Goal: Entertainment & Leisure: Consume media (video, audio)

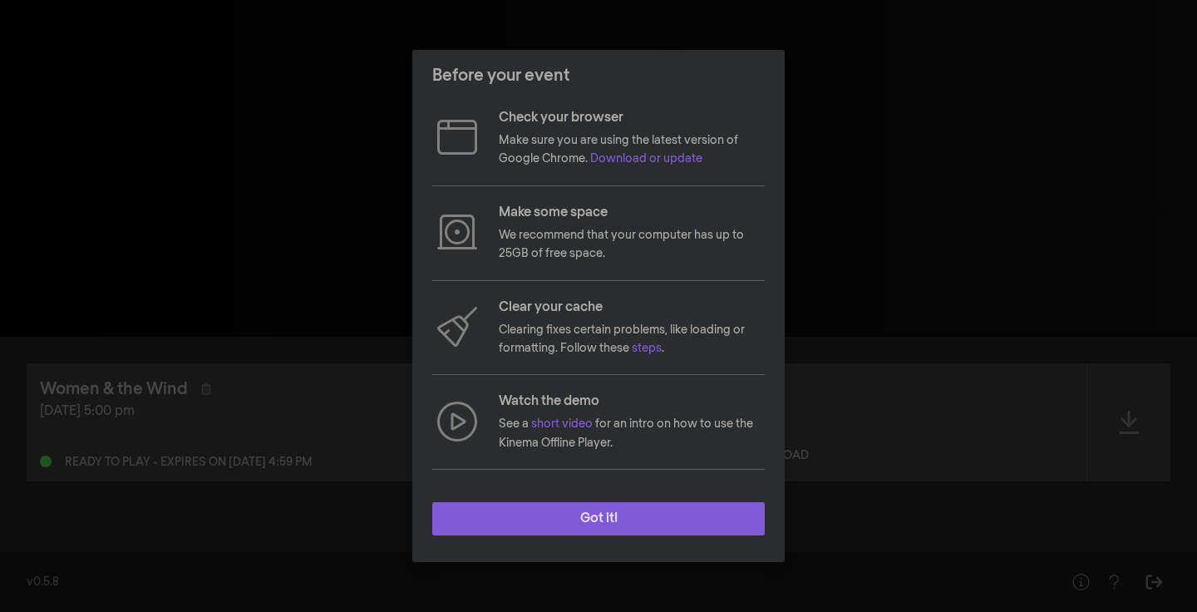
click at [601, 531] on button "Got it!" at bounding box center [598, 518] width 333 height 33
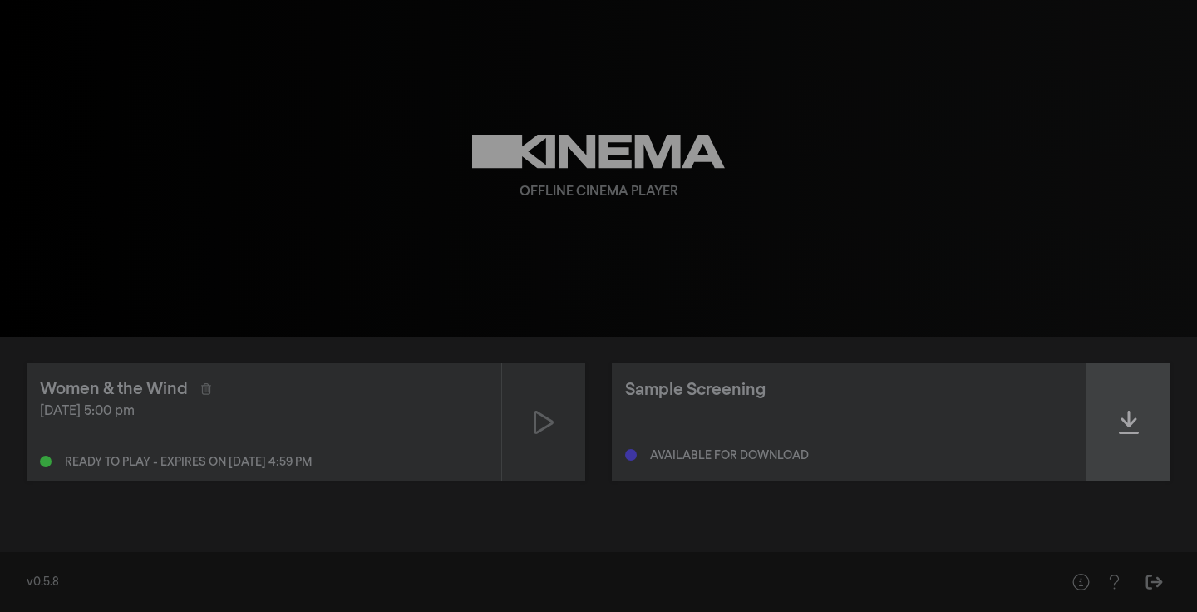
click at [1119, 427] on icon at bounding box center [1129, 422] width 20 height 27
click at [1123, 422] on icon at bounding box center [1129, 422] width 20 height 27
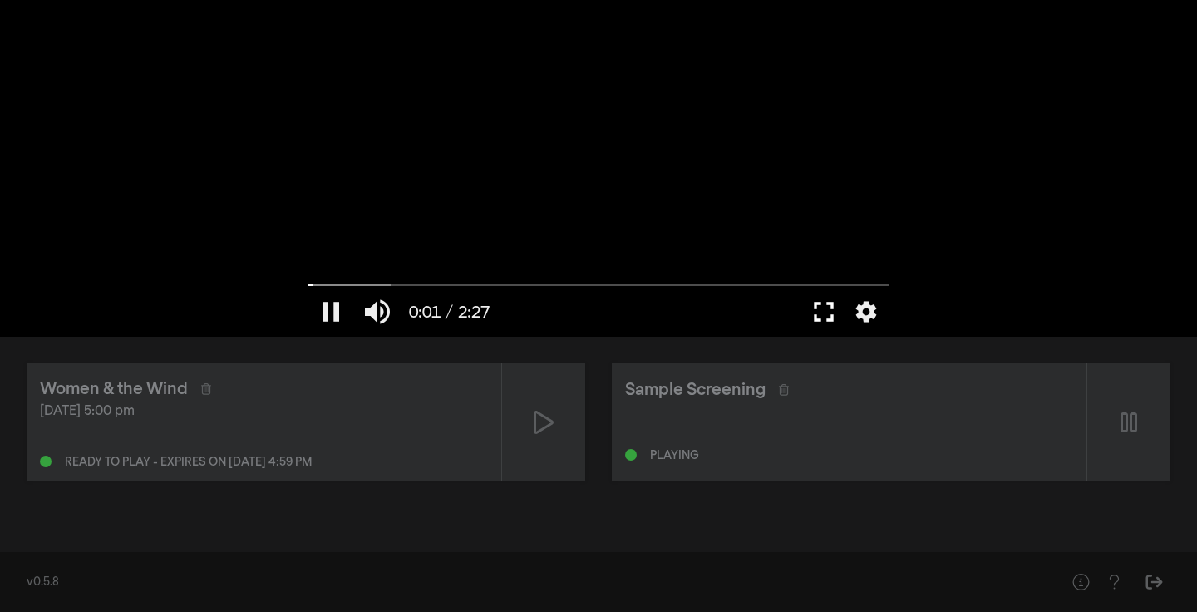
click at [818, 308] on button "fullscreen" at bounding box center [824, 312] width 47 height 50
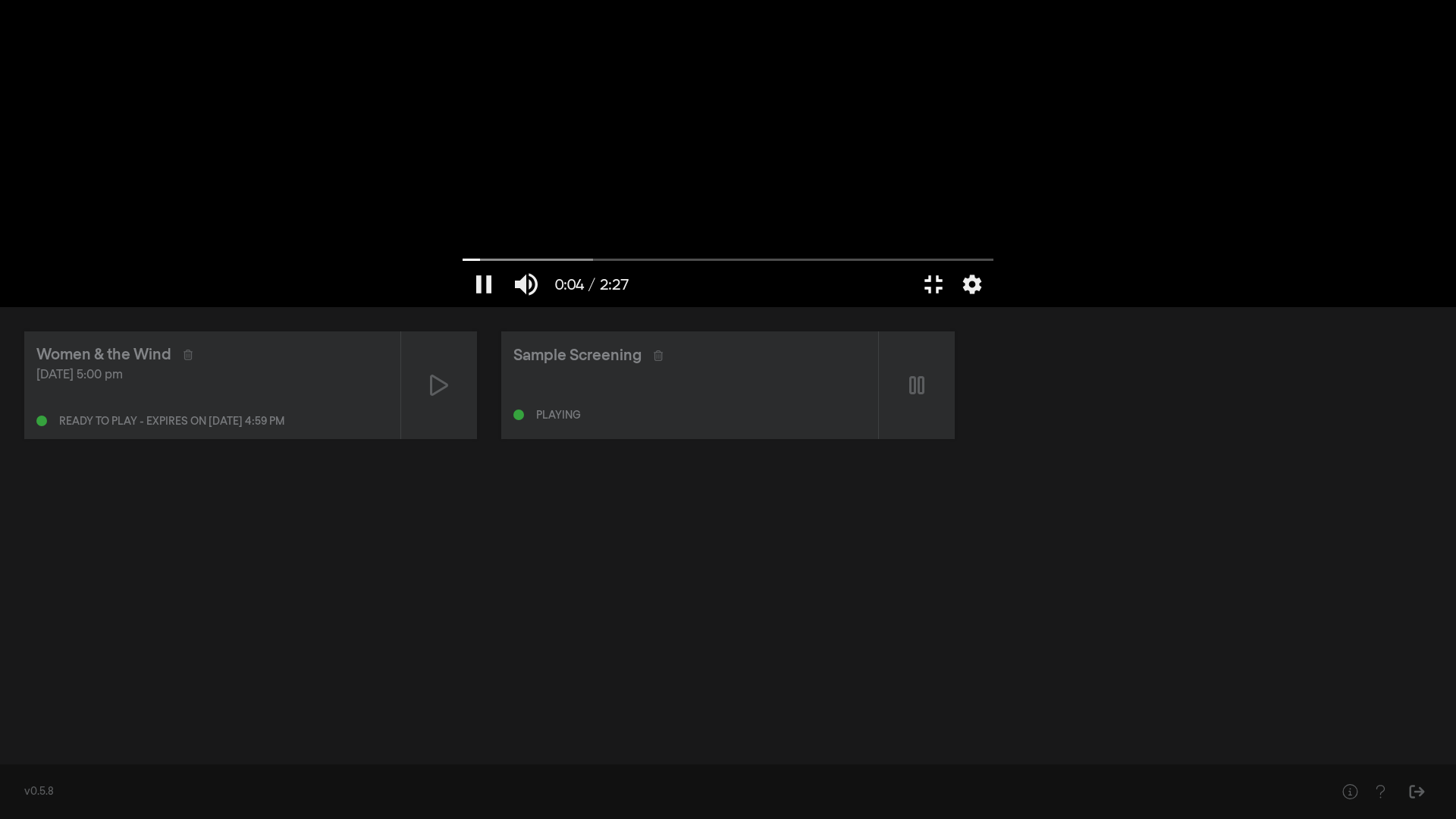
type input "5.126933"
click at [1091, 557] on button "fullscreen_exit" at bounding box center [1388, 796] width 43 height 46
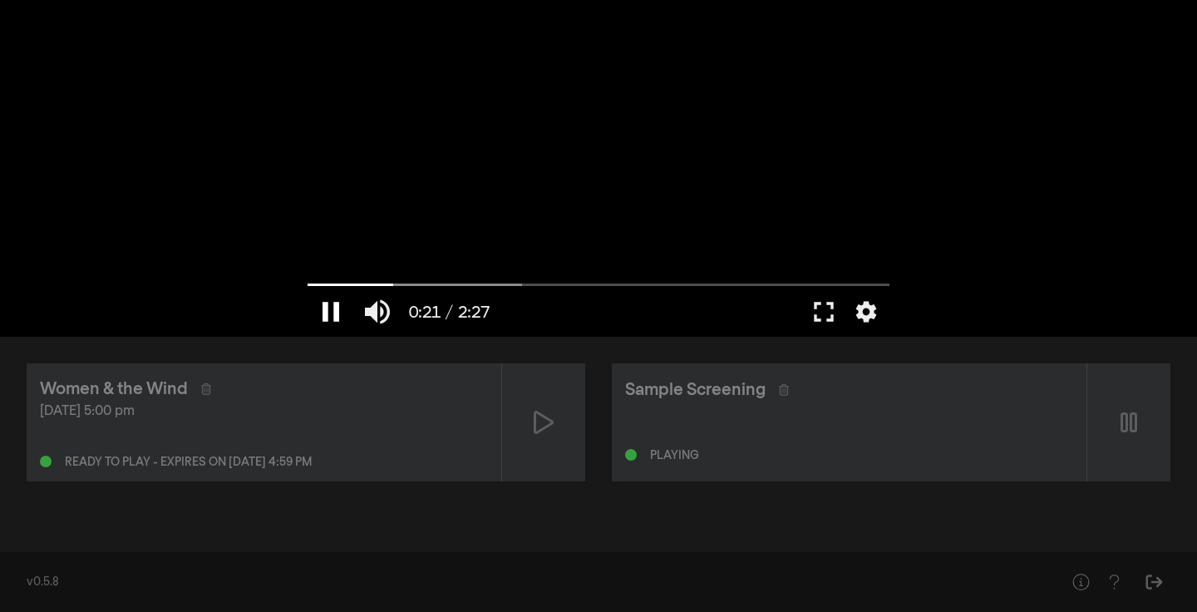
click at [343, 303] on button "pause" at bounding box center [331, 312] width 47 height 50
type input "21.788053"
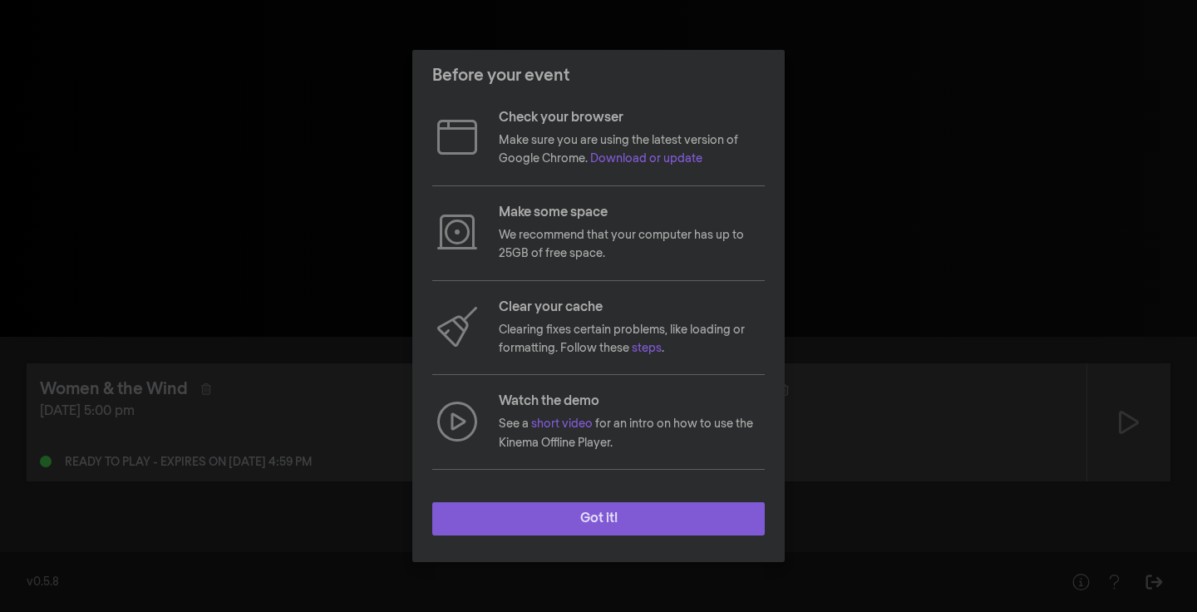
click at [643, 520] on button "Got it!" at bounding box center [598, 518] width 333 height 33
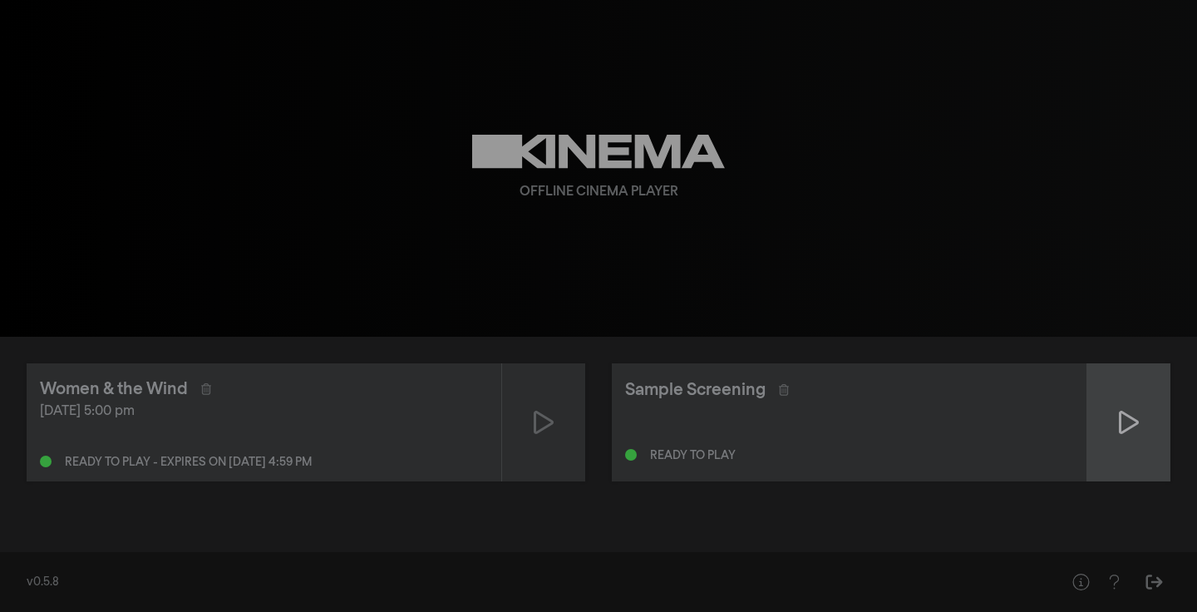
click at [1144, 431] on div at bounding box center [1129, 422] width 83 height 118
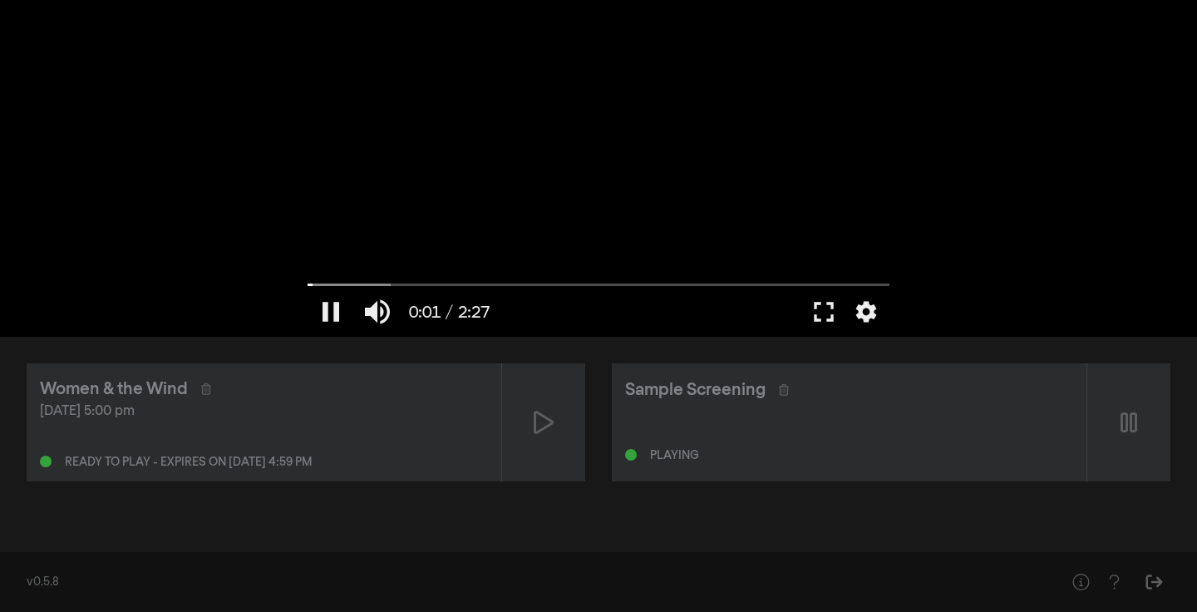
click at [839, 279] on div at bounding box center [598, 168] width 599 height 337
click at [822, 313] on button "fullscreen" at bounding box center [824, 312] width 47 height 50
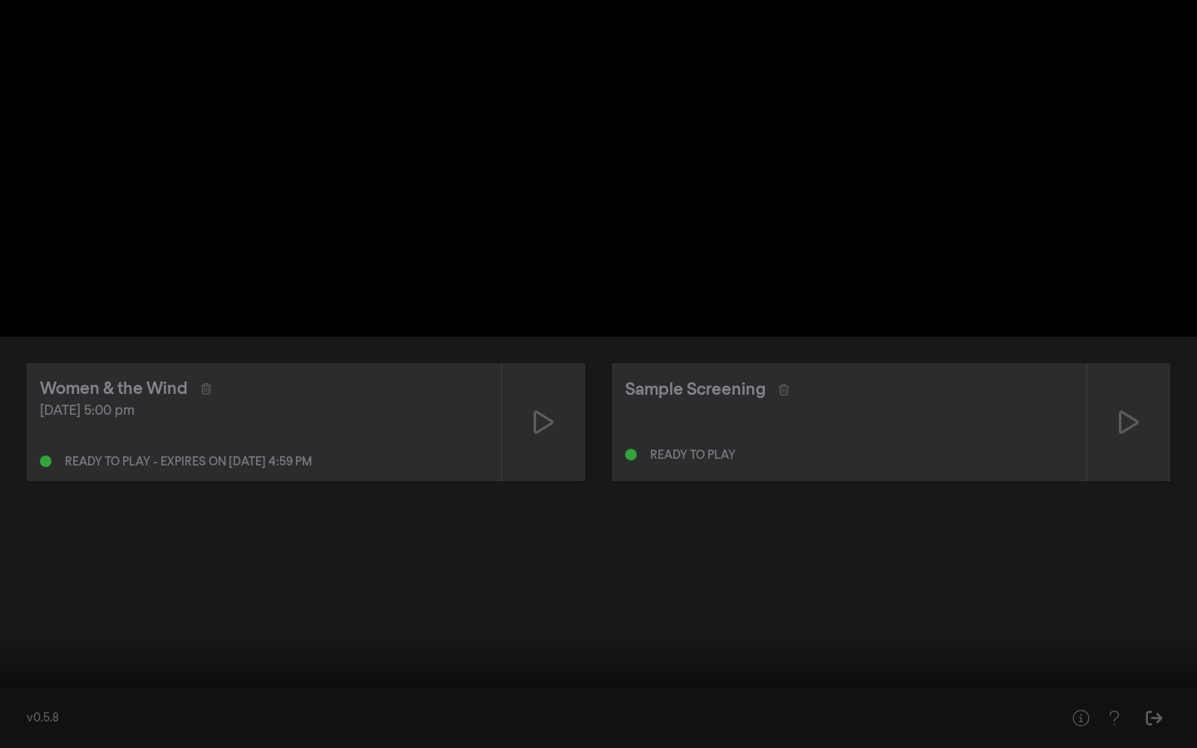
click at [27, 611] on button "play_arrow" at bounding box center [31, 724] width 47 height 50
click at [1128, 611] on button "fullscreen_exit" at bounding box center [1123, 724] width 47 height 50
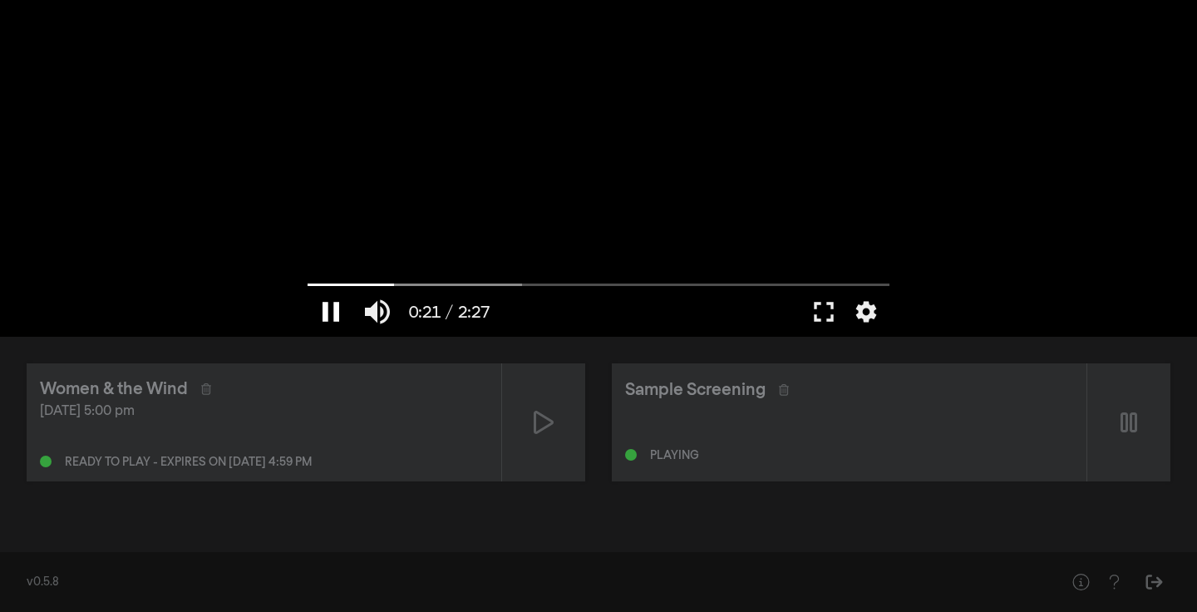
click at [331, 309] on button "pause" at bounding box center [331, 312] width 47 height 50
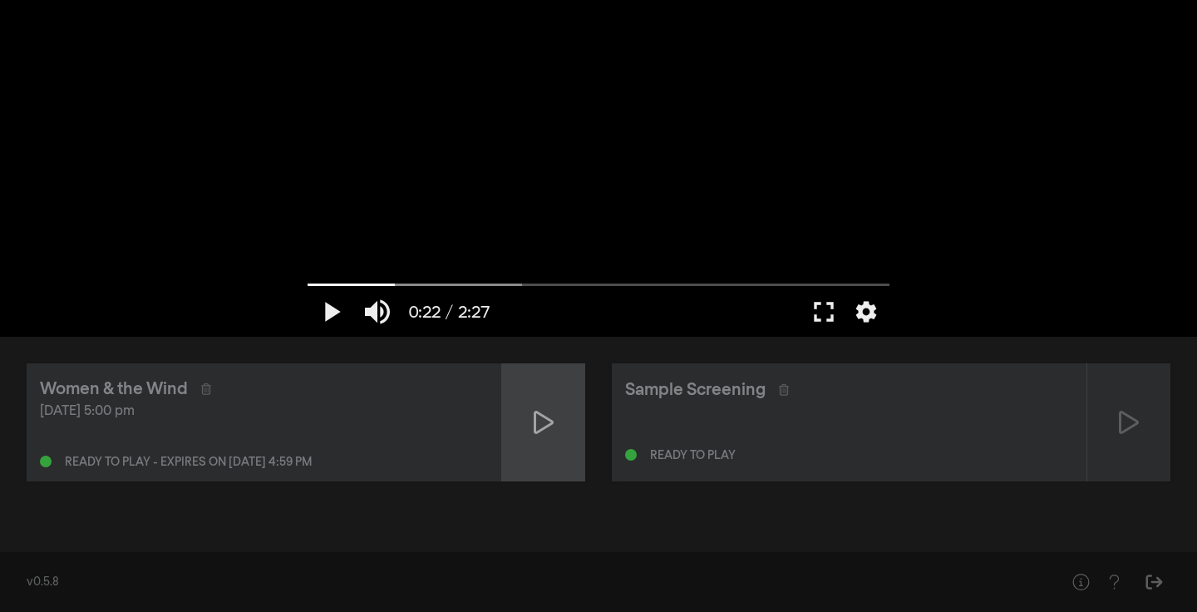
click at [547, 430] on icon at bounding box center [544, 422] width 20 height 27
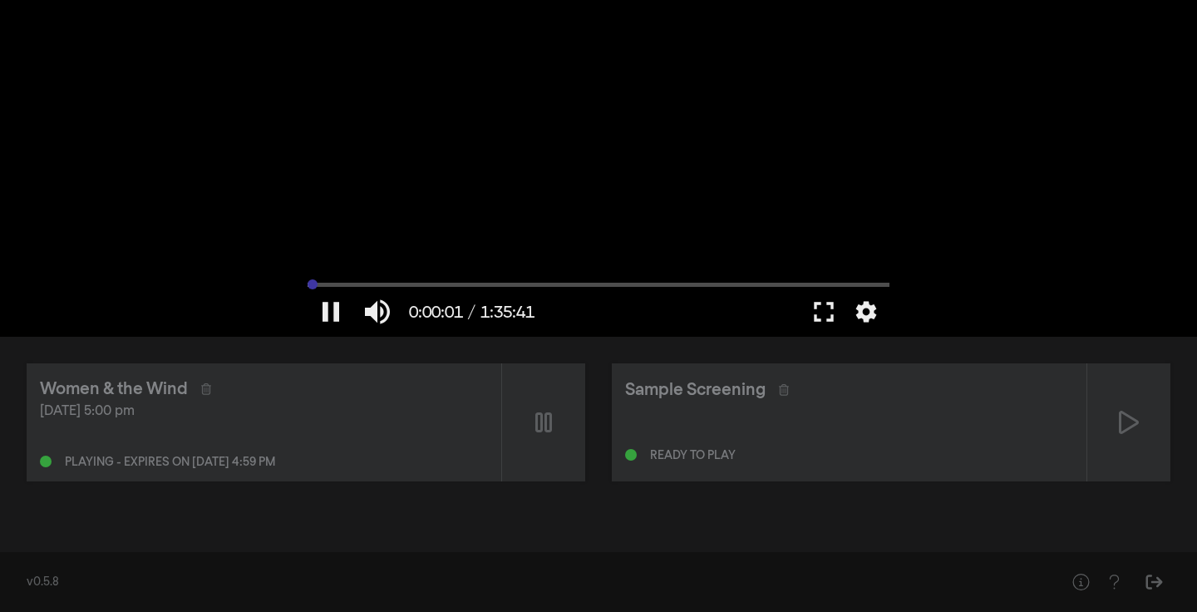
click at [490, 286] on input "Seek" at bounding box center [599, 284] width 582 height 10
click at [812, 314] on button "fullscreen" at bounding box center [824, 312] width 47 height 50
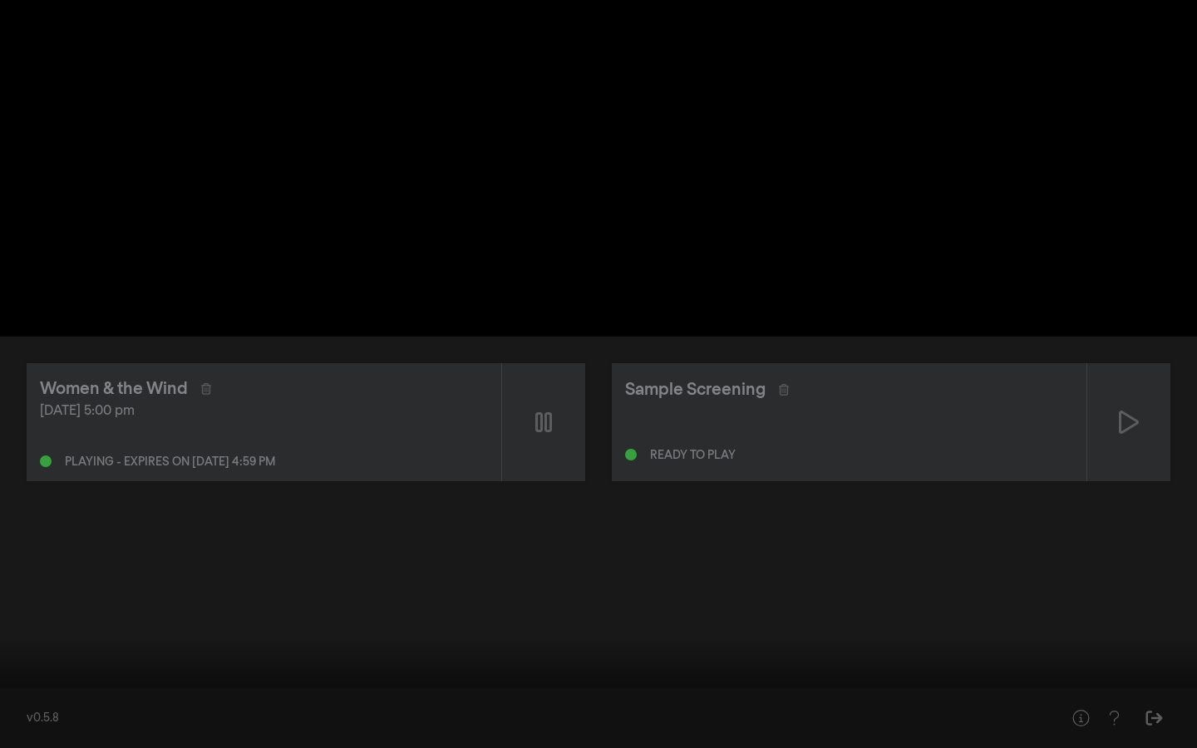
click at [1162, 611] on button "settings" at bounding box center [1166, 724] width 38 height 50
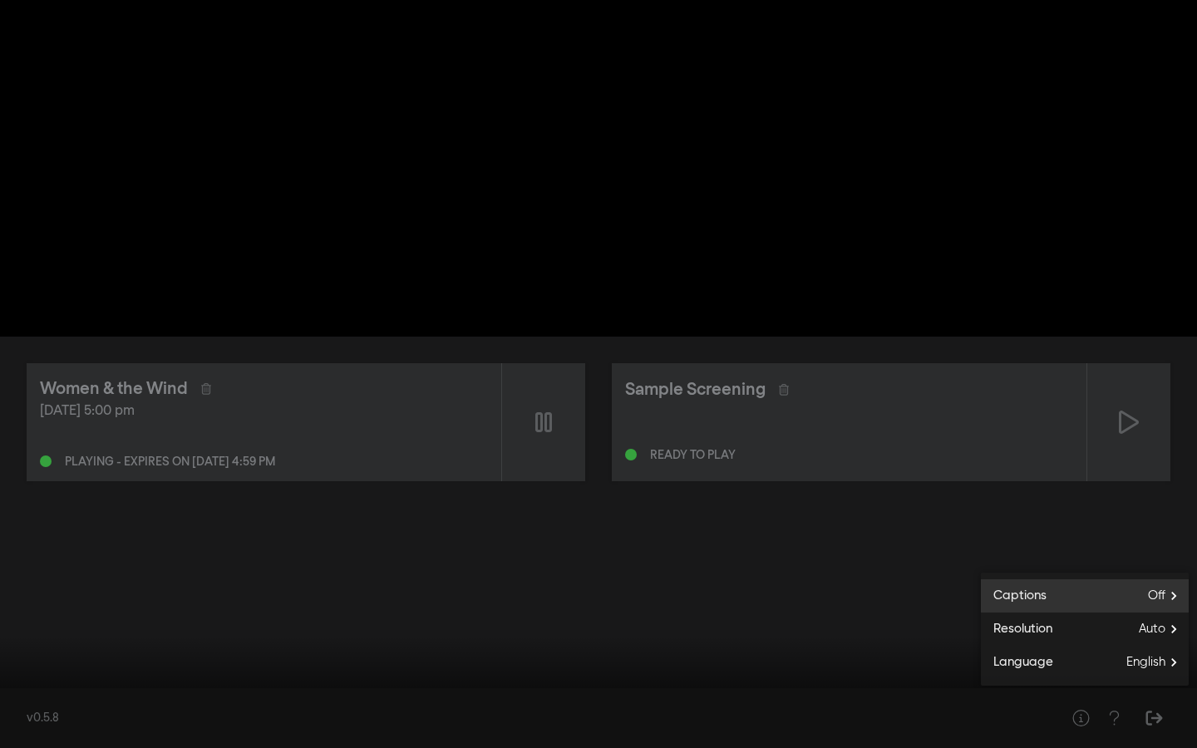
click at [1154, 596] on span "Off" at bounding box center [1168, 596] width 41 height 25
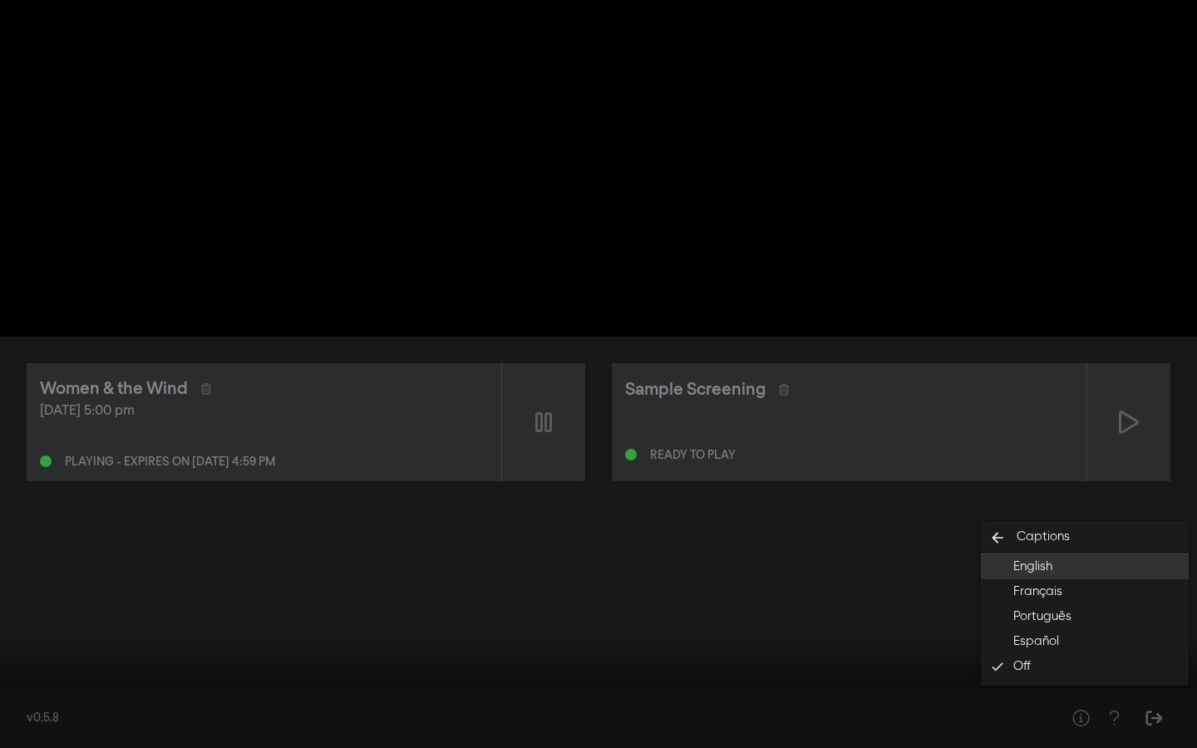
click at [1050, 562] on span "English" at bounding box center [1033, 567] width 39 height 19
click at [393, 520] on div at bounding box center [598, 374] width 1197 height 748
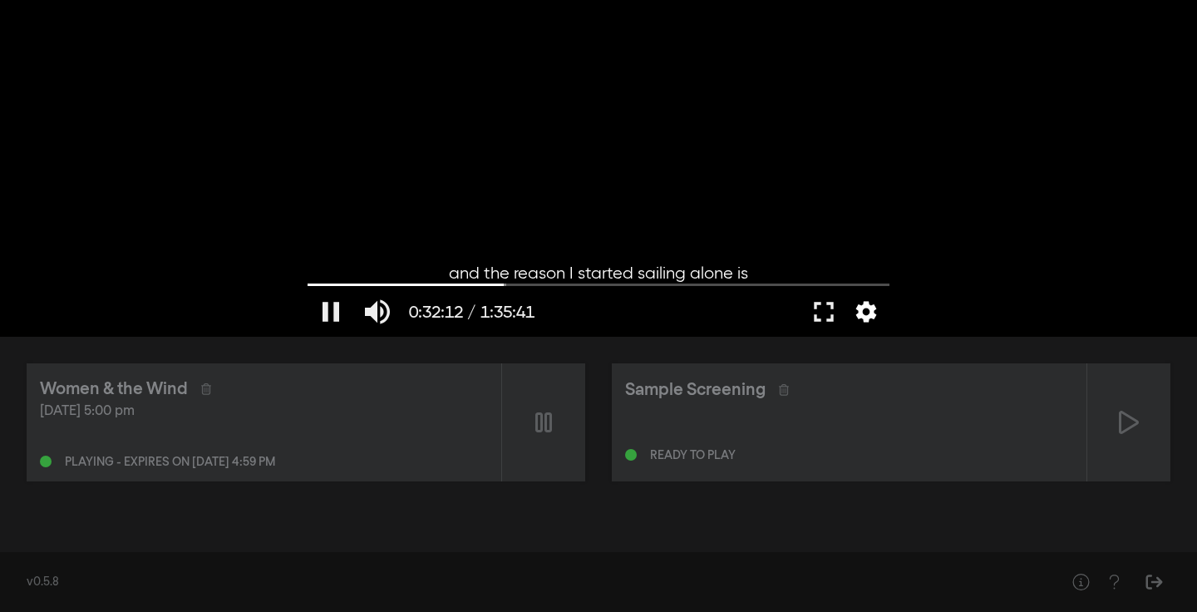
click at [868, 312] on button "settings" at bounding box center [866, 312] width 38 height 50
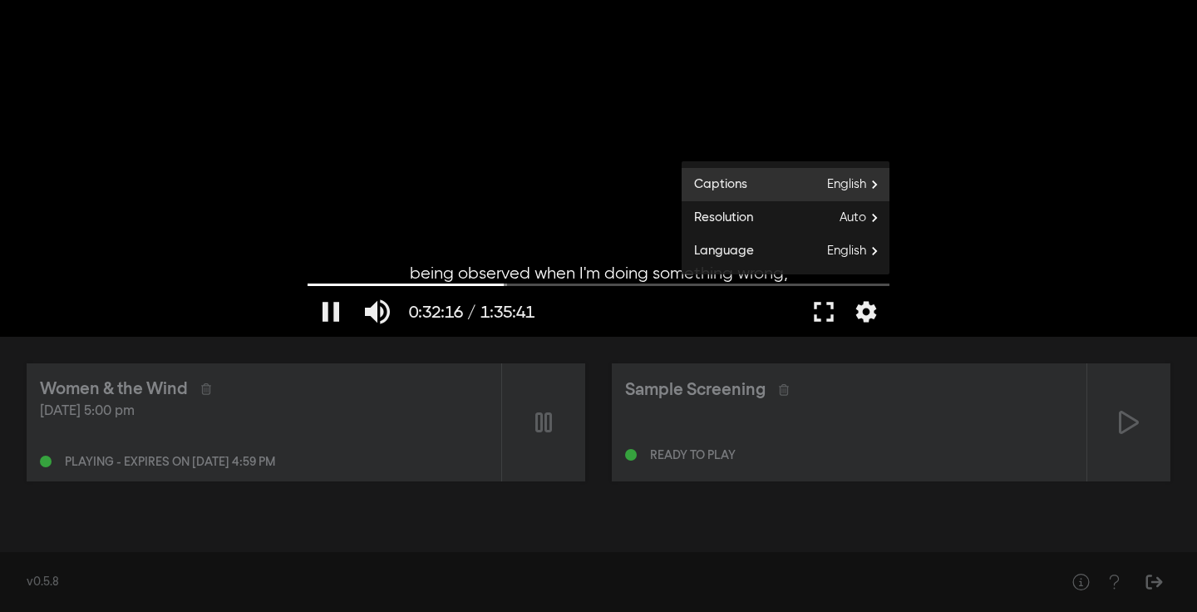
click at [795, 178] on label "Captions English" at bounding box center [786, 184] width 208 height 33
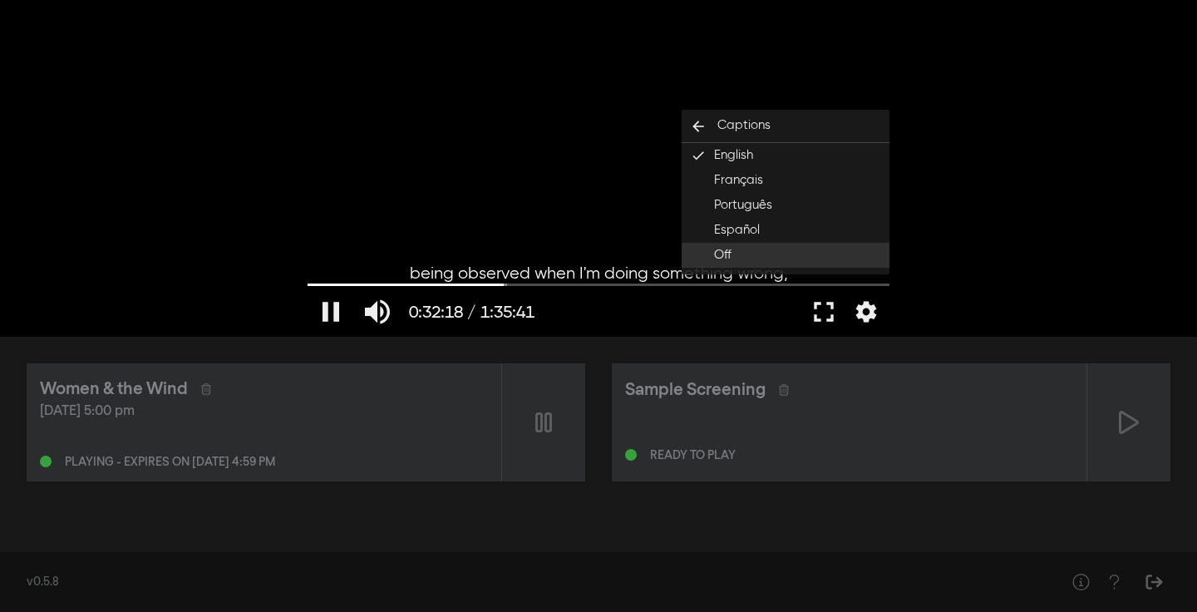
click at [736, 257] on button "Off" at bounding box center [786, 255] width 208 height 25
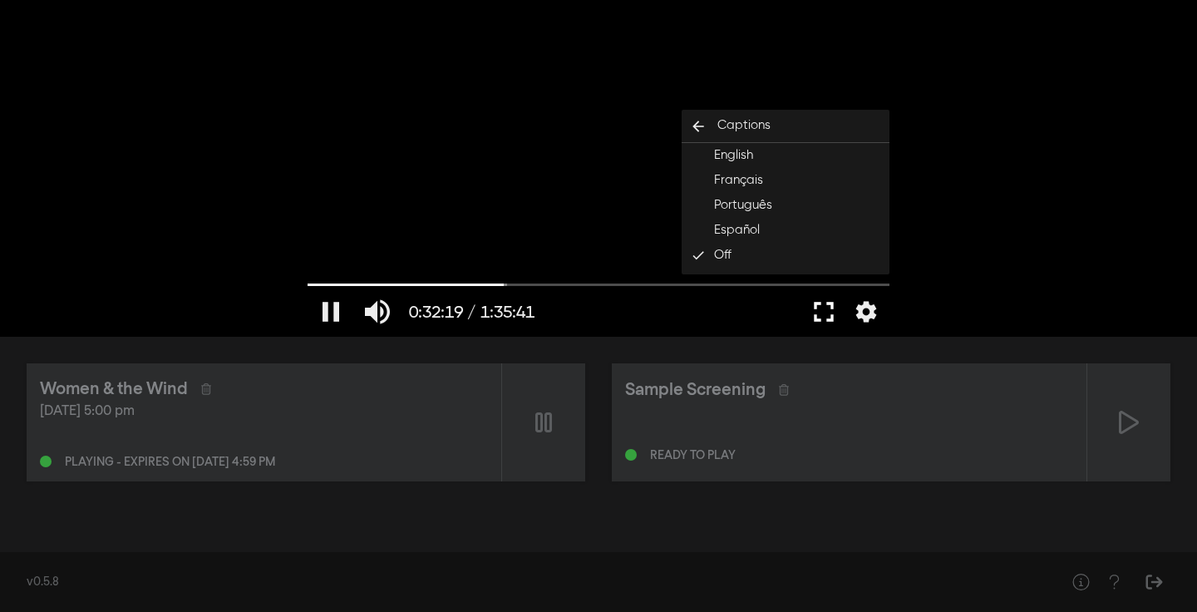
click at [822, 304] on button "fullscreen" at bounding box center [824, 312] width 47 height 50
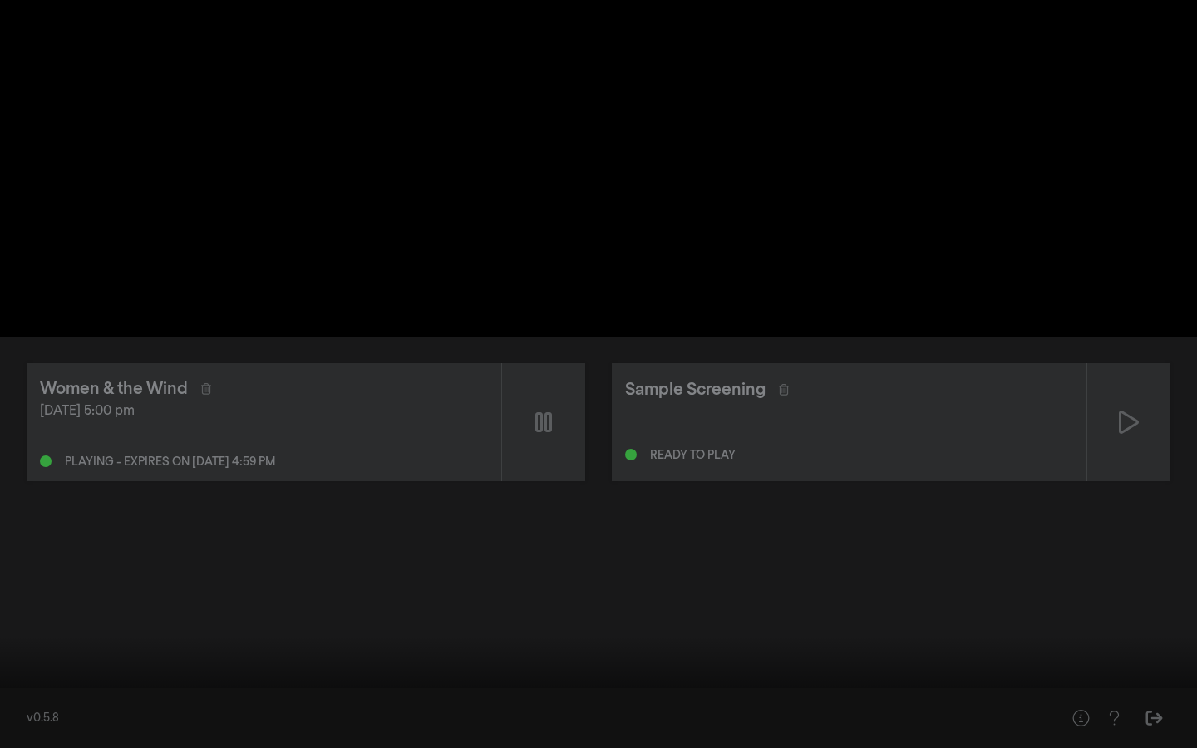
click at [1173, 611] on button "settings" at bounding box center [1166, 724] width 38 height 50
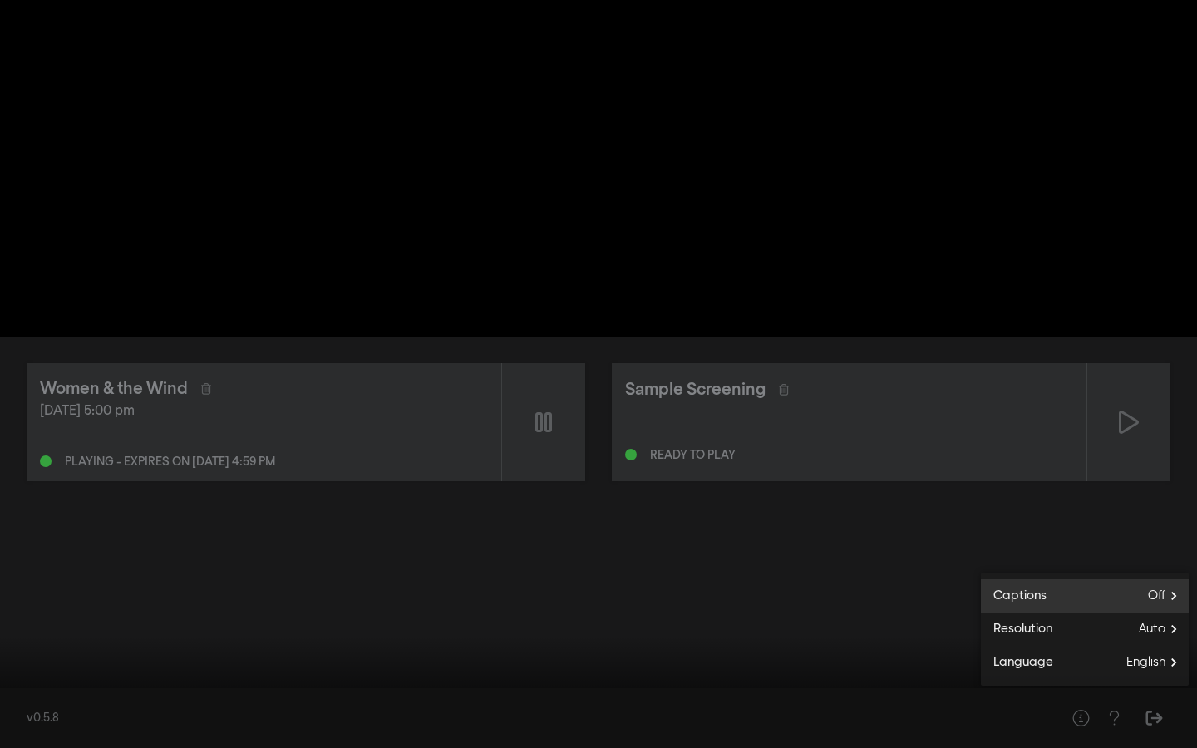
click at [1015, 590] on span "Captions" at bounding box center [1014, 596] width 66 height 19
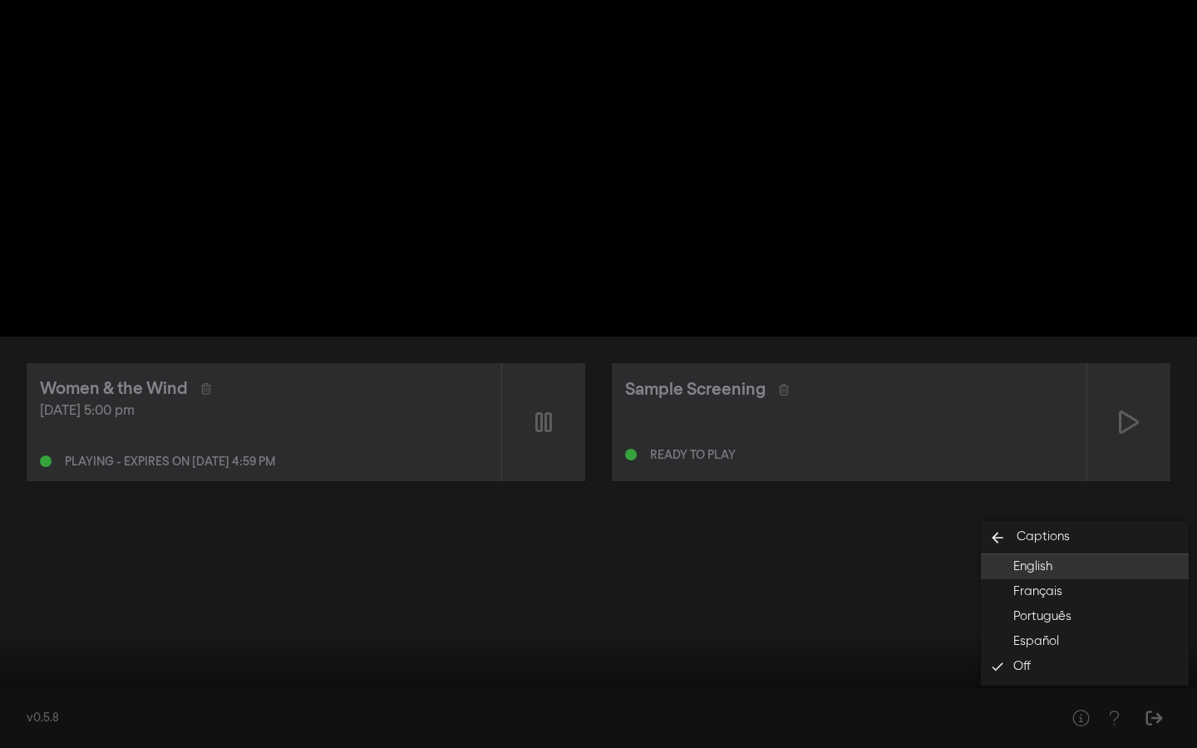
click at [1032, 564] on span "English" at bounding box center [1033, 567] width 39 height 19
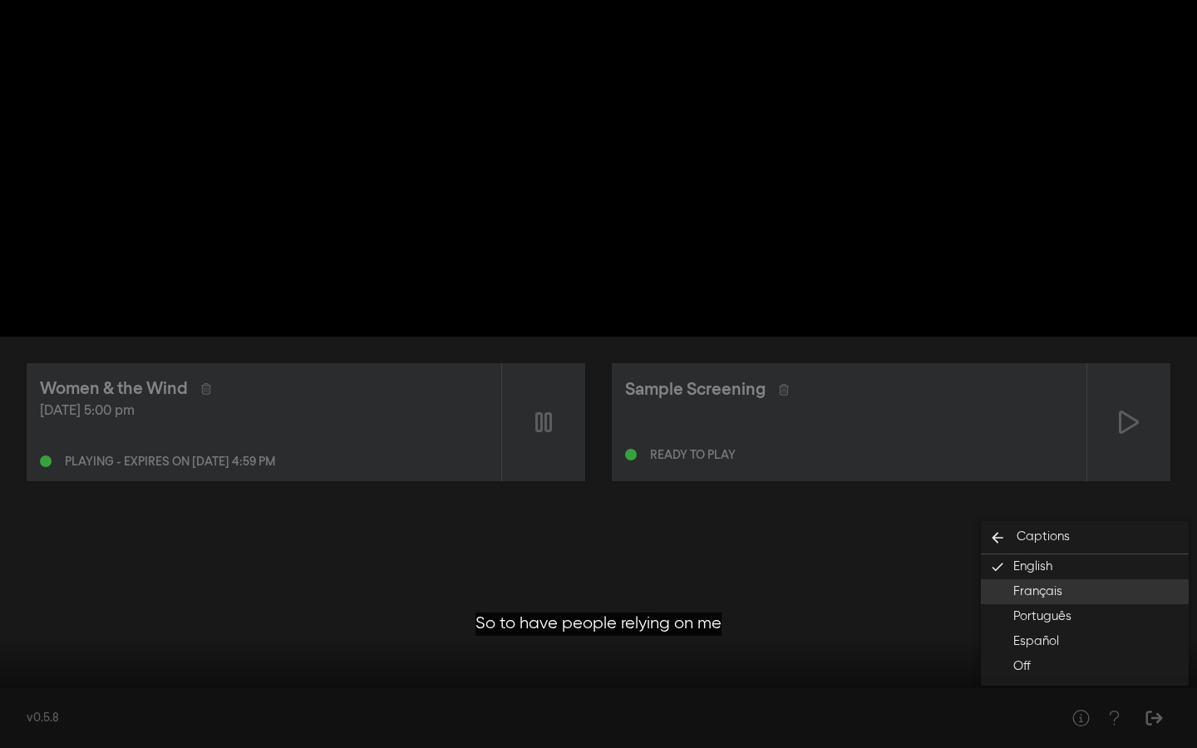
click at [1038, 590] on span "Français" at bounding box center [1038, 592] width 49 height 19
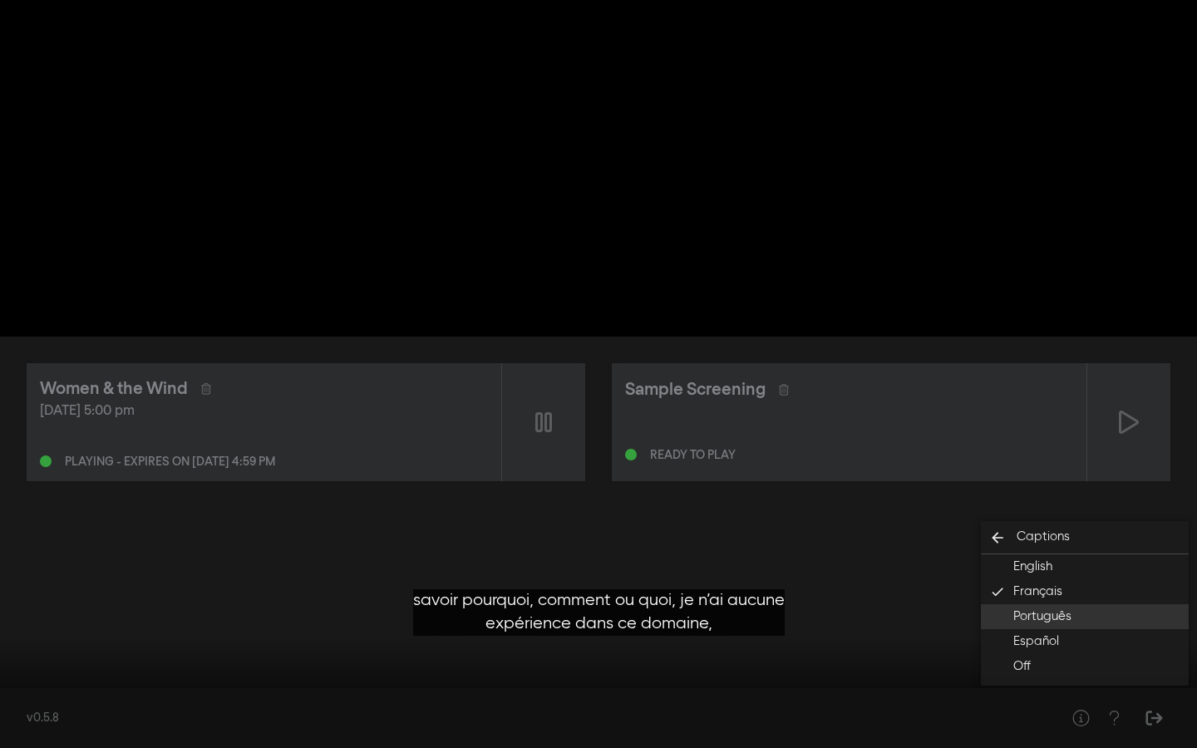
click at [1048, 611] on span "Português" at bounding box center [1043, 617] width 58 height 19
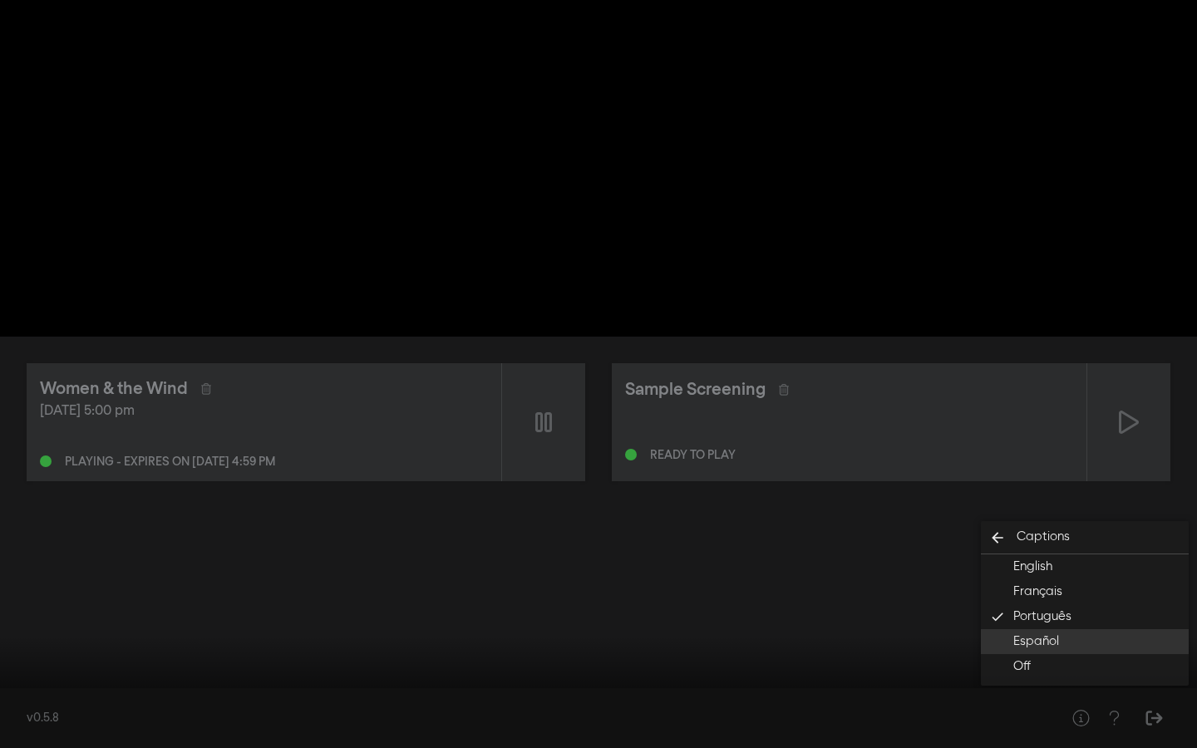
click at [1047, 611] on span "Español" at bounding box center [1037, 642] width 46 height 19
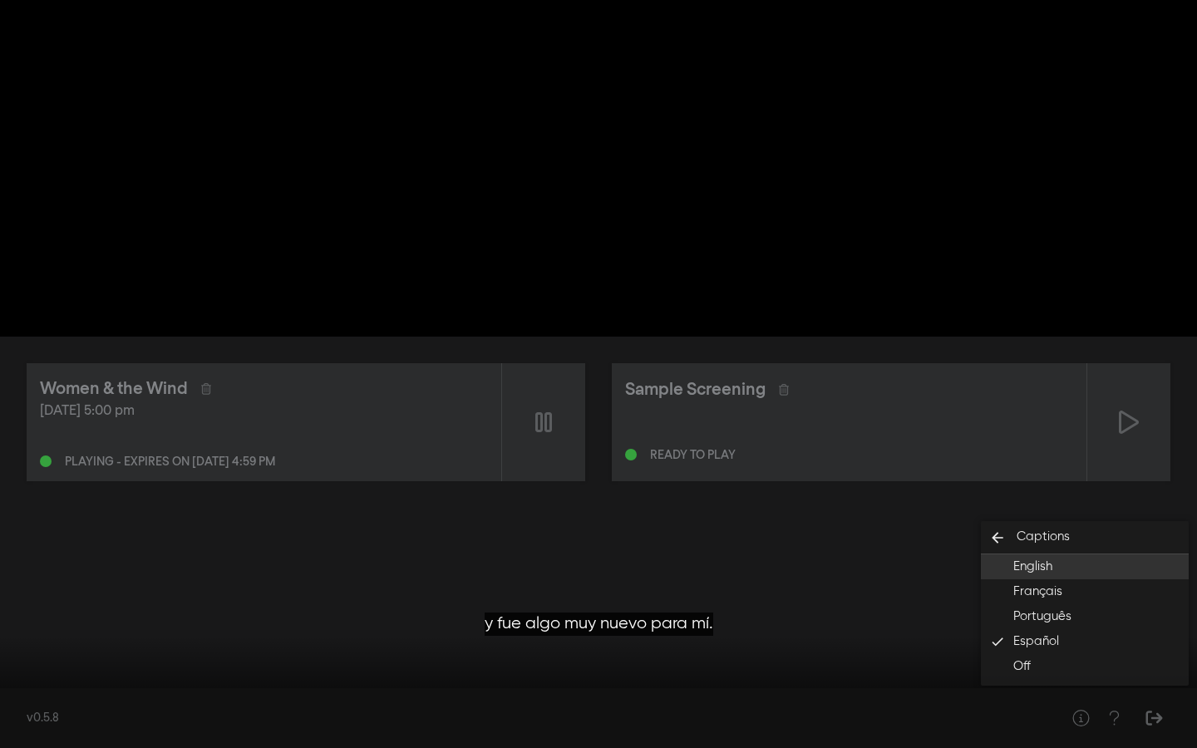
click at [1052, 575] on span "English" at bounding box center [1033, 567] width 39 height 19
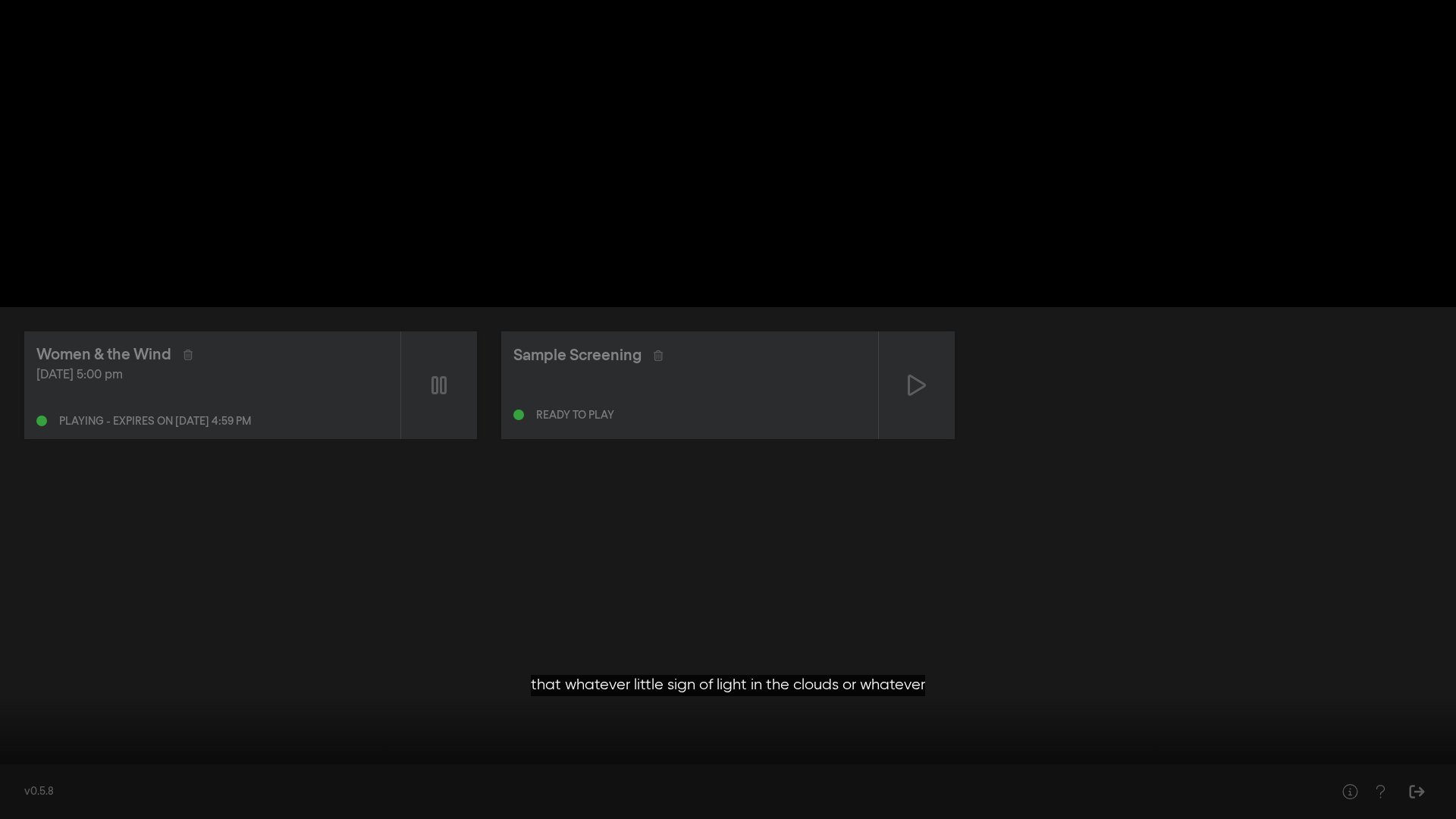
click at [887, 557] on div at bounding box center [728, 410] width 1456 height 819
type input "2188.450664"
click at [1091, 557] on button "fullscreen_exit" at bounding box center [1388, 796] width 43 height 46
